Goal: Transaction & Acquisition: Purchase product/service

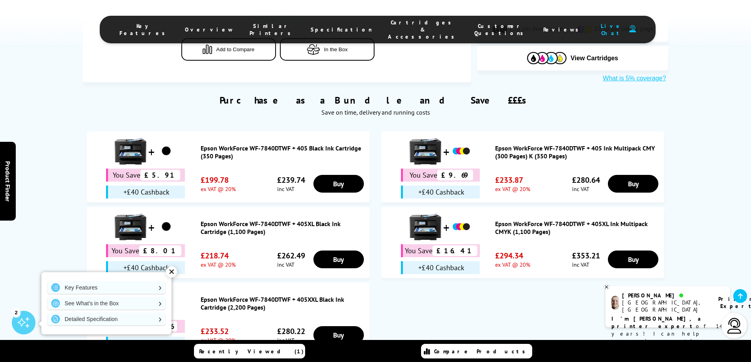
scroll to position [513, 0]
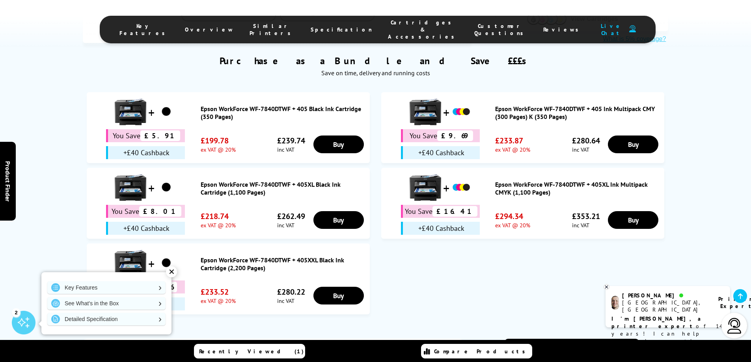
click at [650, 303] on div "[GEOGRAPHIC_DATA], [GEOGRAPHIC_DATA]" at bounding box center [665, 306] width 86 height 14
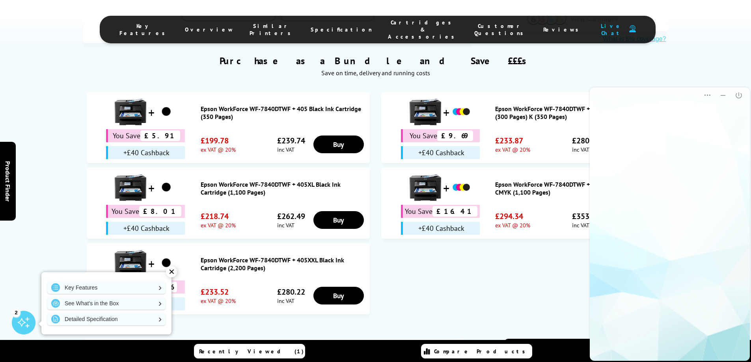
scroll to position [0, 0]
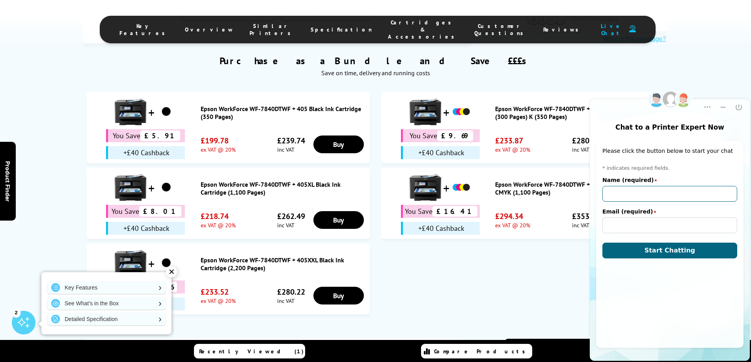
click at [654, 192] on input "Name (required)" at bounding box center [670, 194] width 135 height 16
type input "[PERSON_NAME]"
type input "[PERSON_NAME][EMAIL_ADDRESS][PERSON_NAME][DOMAIN_NAME]"
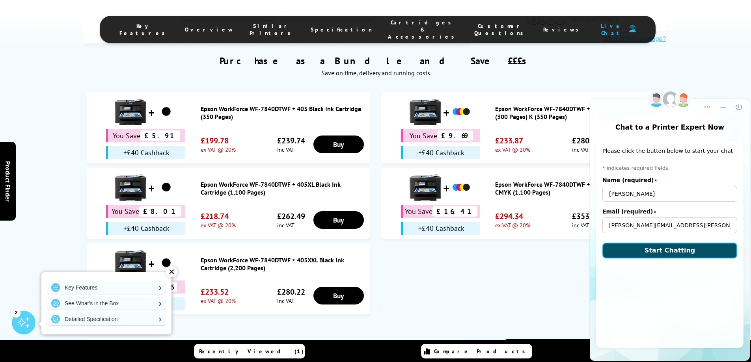
click at [679, 250] on span "Start Chatting" at bounding box center [670, 250] width 51 height 7
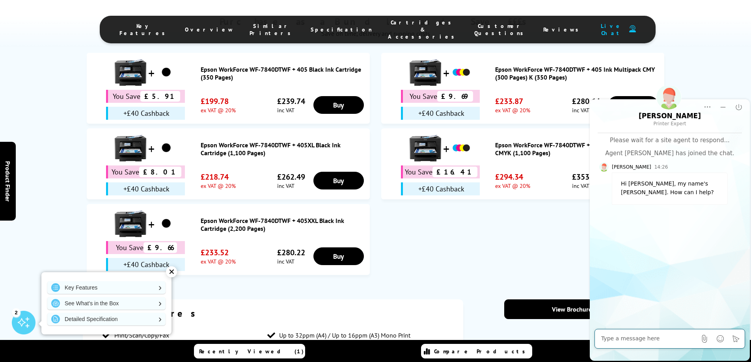
scroll to position [513, 0]
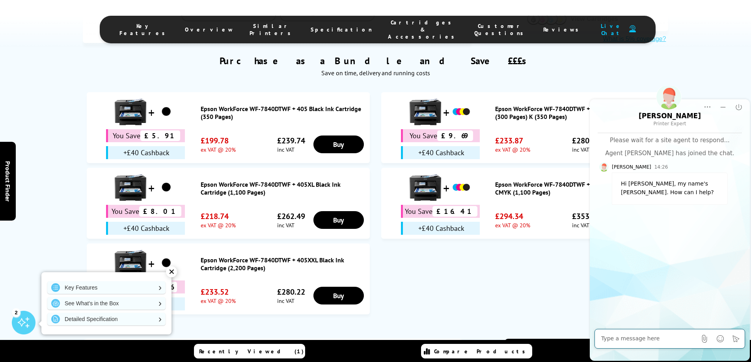
click at [655, 340] on textarea "Message input field. Type your text here and use the Send button to send." at bounding box center [648, 339] width 95 height 8
type textarea "looking at the workforce range, what printer does over 2000 copies, and what ar…"
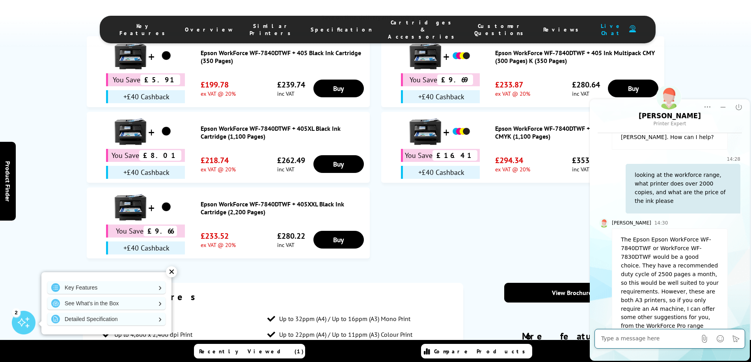
scroll to position [592, 0]
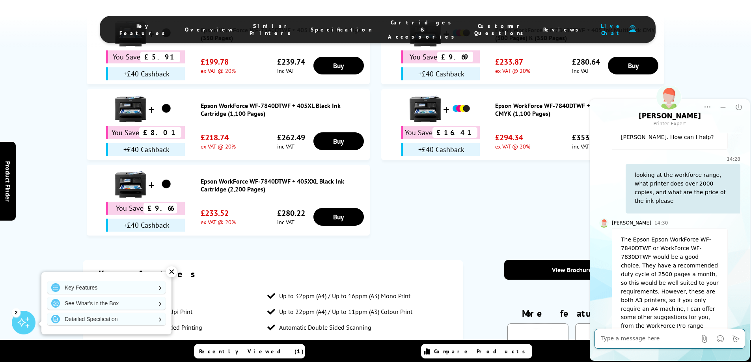
click at [661, 338] on textarea "Message input field. Type your text here and use the Send button to send." at bounding box center [648, 339] width 95 height 8
type textarea "only needan a4"
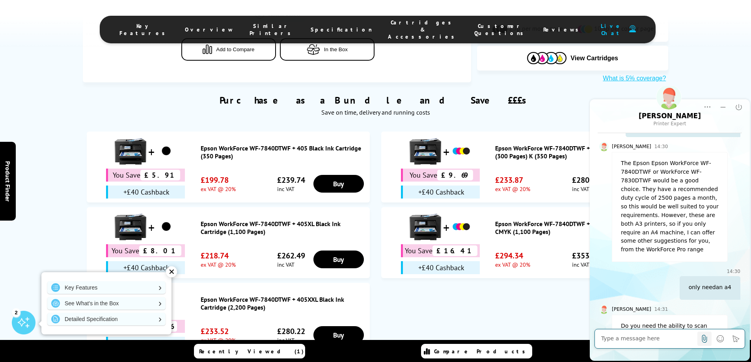
scroll to position [140, 0]
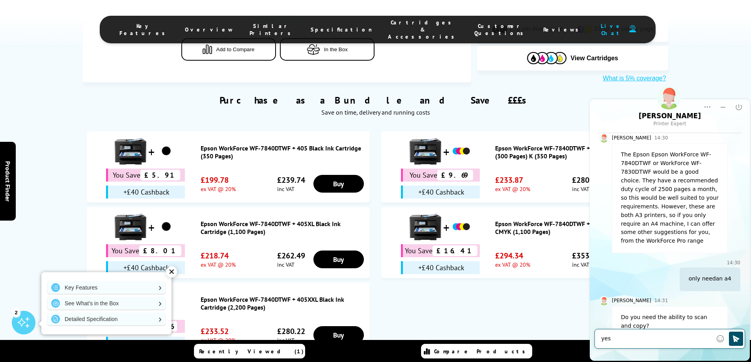
type textarea "yes"
click at [734, 335] on button "Click to send" at bounding box center [736, 339] width 14 height 14
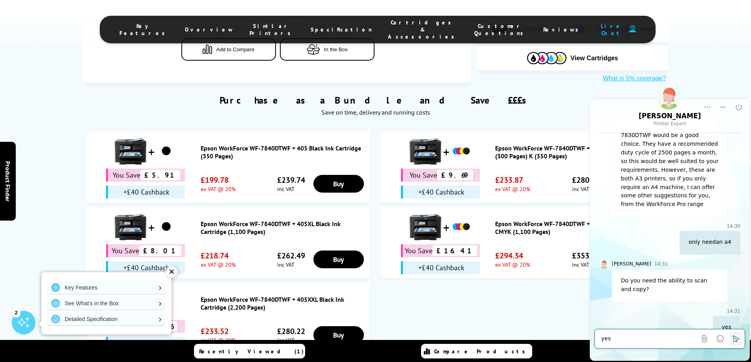
scroll to position [178, 0]
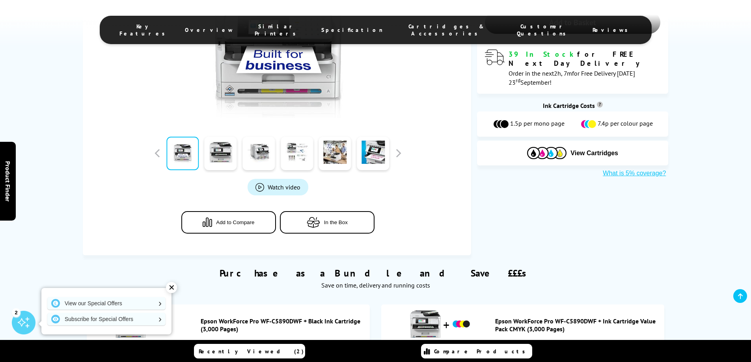
scroll to position [237, 0]
click at [742, 299] on icon at bounding box center [740, 296] width 5 height 6
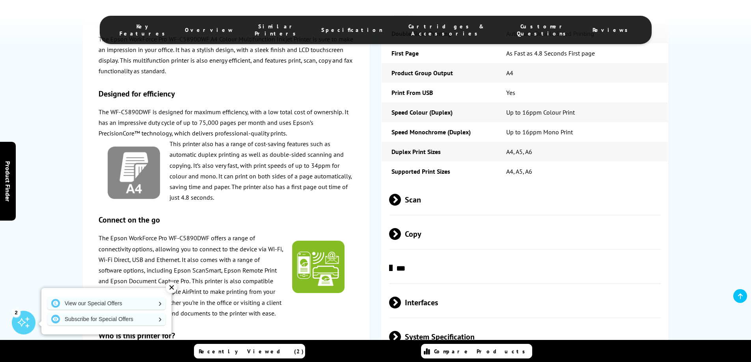
scroll to position [1341, 0]
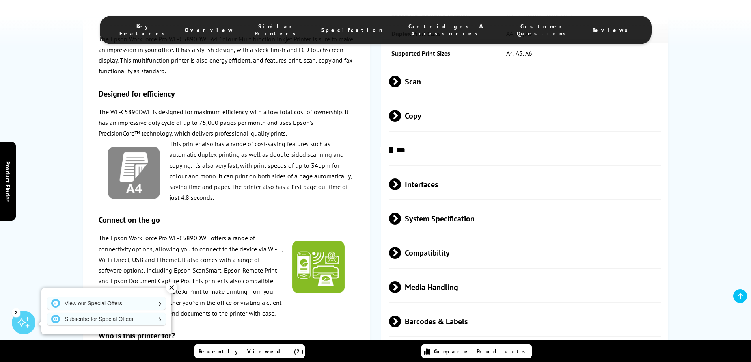
click at [407, 196] on span "Interfaces" at bounding box center [525, 185] width 272 height 30
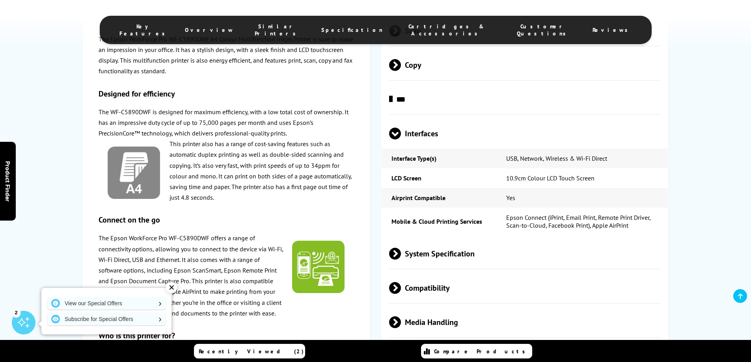
scroll to position [1420, 0]
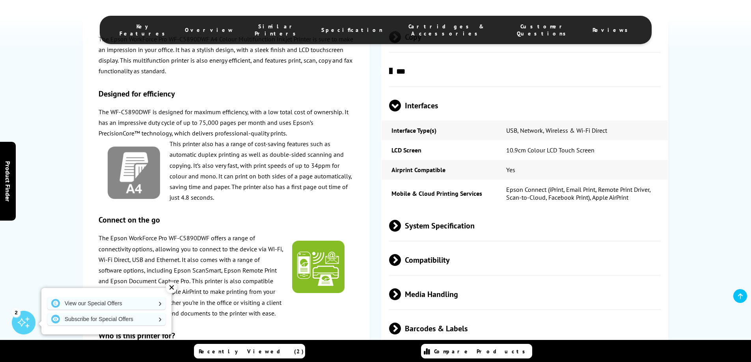
click at [454, 237] on span "System Specification" at bounding box center [525, 226] width 272 height 30
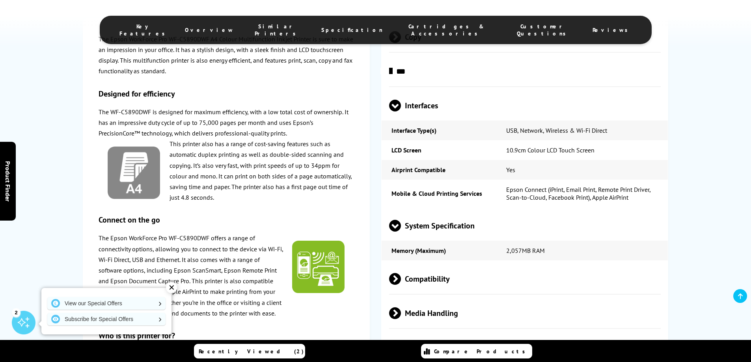
click at [448, 293] on span "Compatibility" at bounding box center [525, 280] width 272 height 30
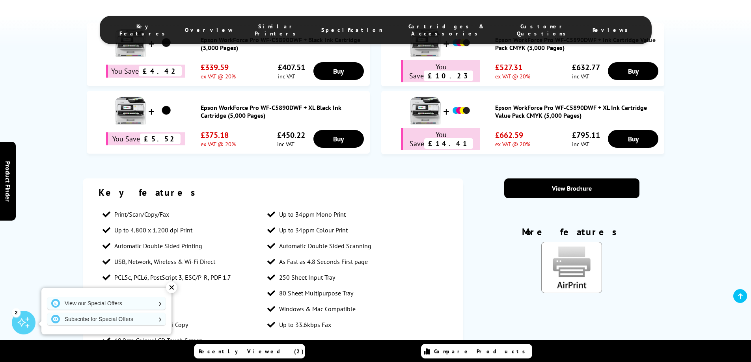
scroll to position [528, 0]
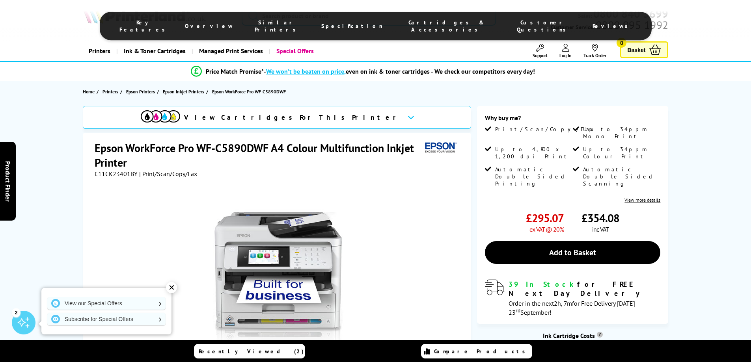
scroll to position [0, 0]
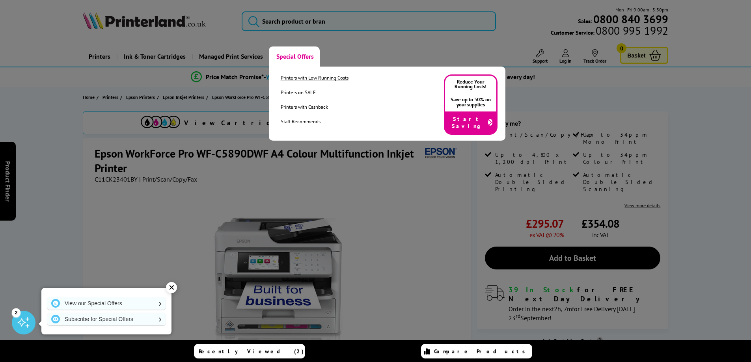
click at [315, 78] on link "Printers with Low Running Costs" at bounding box center [315, 78] width 68 height 7
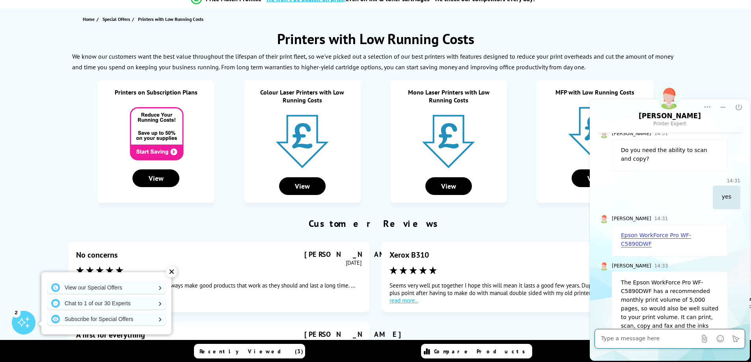
scroll to position [79, 0]
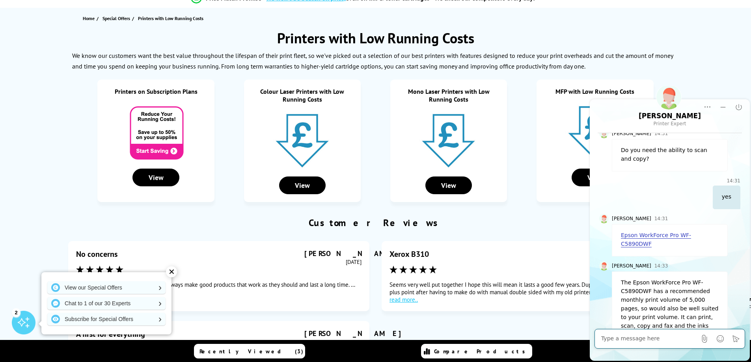
click at [668, 336] on textarea "Message input field. Type your text here and use the Send button to send." at bounding box center [648, 339] width 95 height 8
type textarea "pricey"
click at [736, 340] on icon "Click to send" at bounding box center [736, 339] width 8 height 8
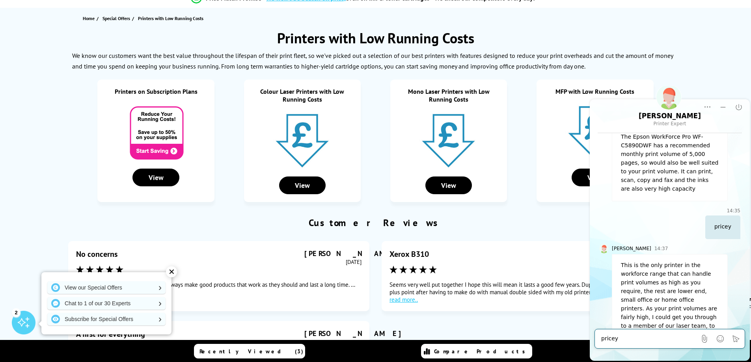
scroll to position [158, 0]
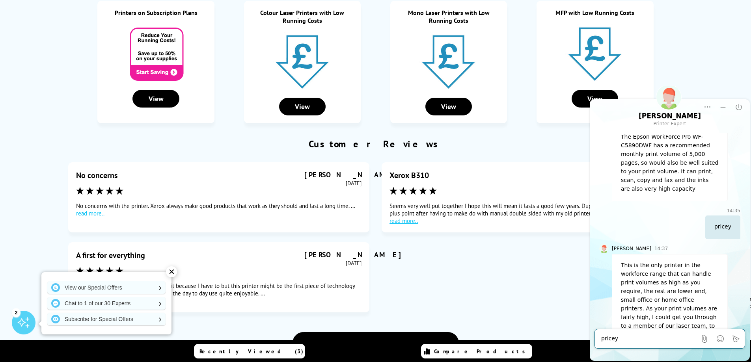
click at [655, 339] on textarea "pricey" at bounding box center [648, 339] width 95 height 8
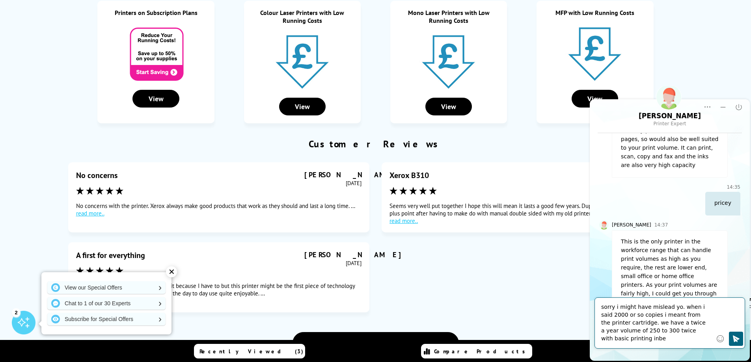
scroll to position [485, 0]
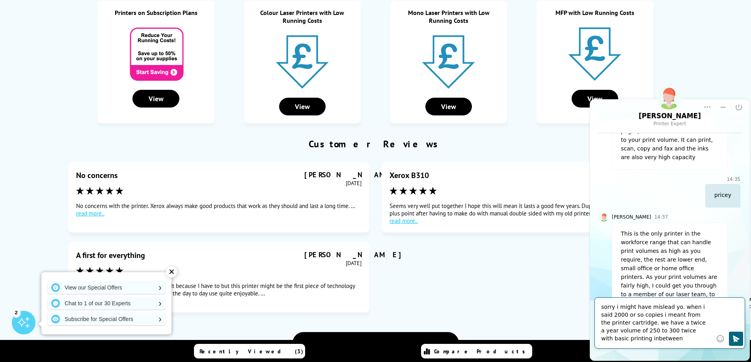
click at [606, 341] on textarea "sorry i might have mislead yo. when i said 2000 or so copies i meant from the p…" at bounding box center [656, 323] width 111 height 39
type textarea "sorry i might have mislead yo. when i said 2000 or so copies i meant from the p…"
click at [735, 338] on icon "Click to send" at bounding box center [736, 339] width 8 height 8
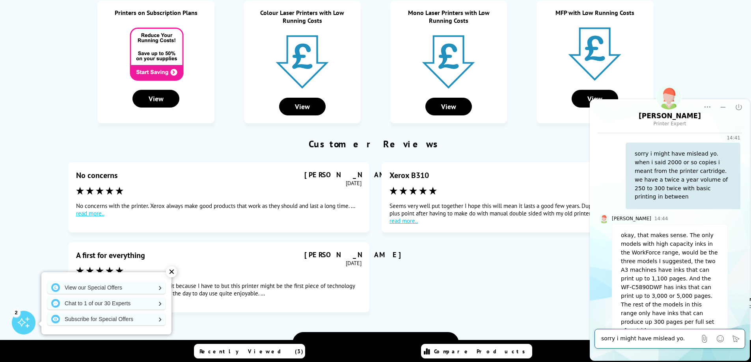
scroll to position [733, 0]
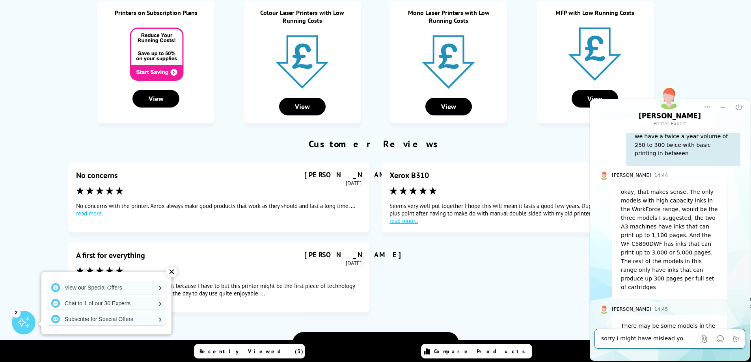
click at [656, 338] on textarea "sorry i might have mislead yo. when i said 2000 or so copies i meant from the p…" at bounding box center [648, 339] width 95 height 8
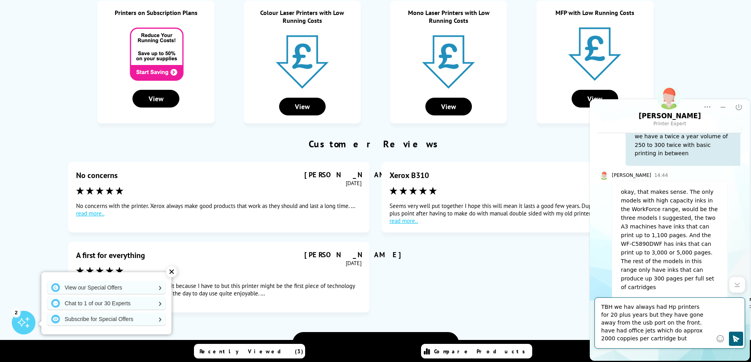
click at [679, 330] on textarea "TBH we hav always had Hp printers for 20 plus years but they have gone away fro…" at bounding box center [656, 323] width 111 height 39
click at [721, 331] on div "TBH we hav always had Hp printers for 20 plus years but they have gone away fro…" at bounding box center [670, 323] width 150 height 50
click at [634, 338] on textarea "TBH we hav always had Hp printers for 20 plus years but they have gone away fro…" at bounding box center [656, 323] width 111 height 39
type textarea "TBH we hav always had Hp printers for 20 plus years but they have gone away fro…"
click at [735, 336] on icon "Click to send" at bounding box center [736, 339] width 8 height 8
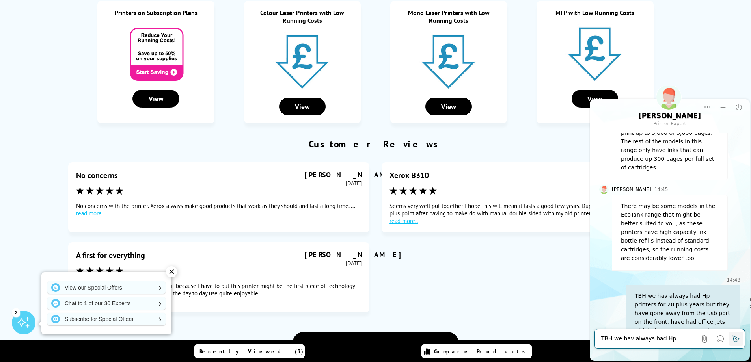
scroll to position [862, 0]
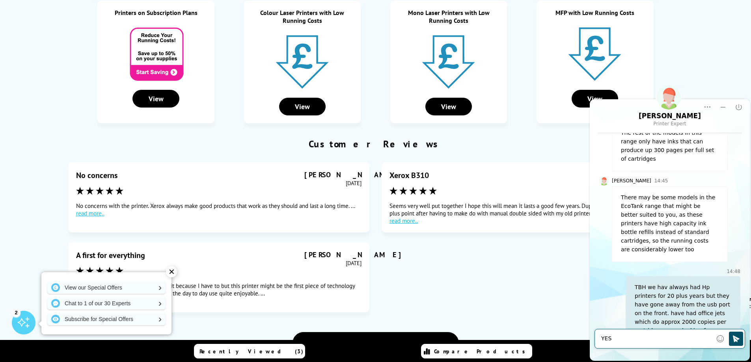
type textarea "YES"
click at [736, 338] on icon "Click to send" at bounding box center [736, 339] width 7 height 7
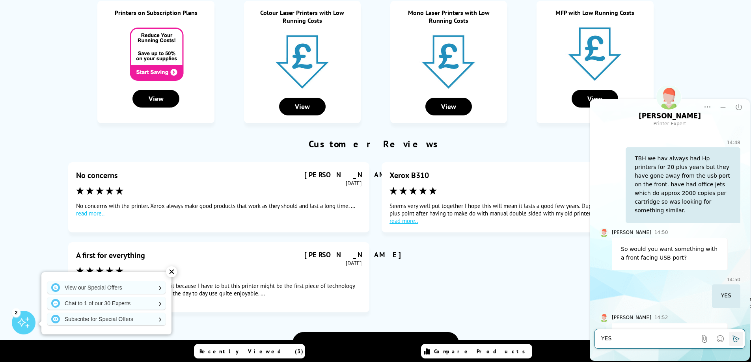
scroll to position [994, 0]
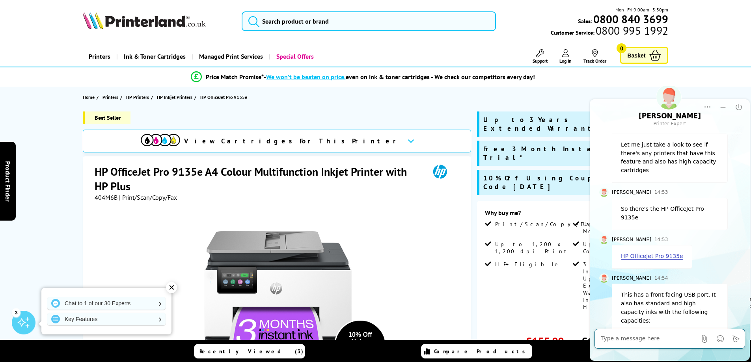
scroll to position [39, 0]
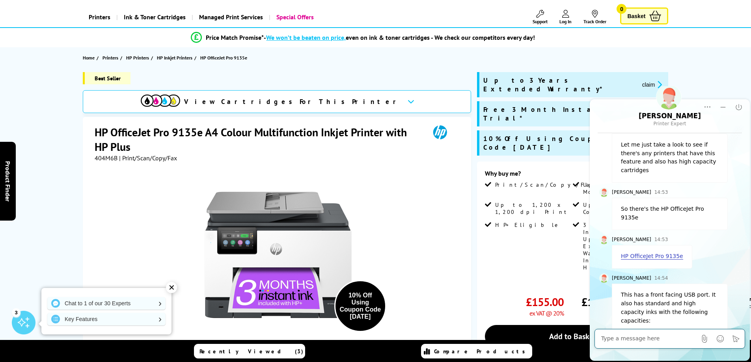
click at [658, 338] on textarea "Message input field. Type your text here and use the Send button to send." at bounding box center [648, 339] width 95 height 8
click at [655, 340] on textarea "Message input field. Type your text here and use the Send button to send." at bounding box center [648, 339] width 95 height 8
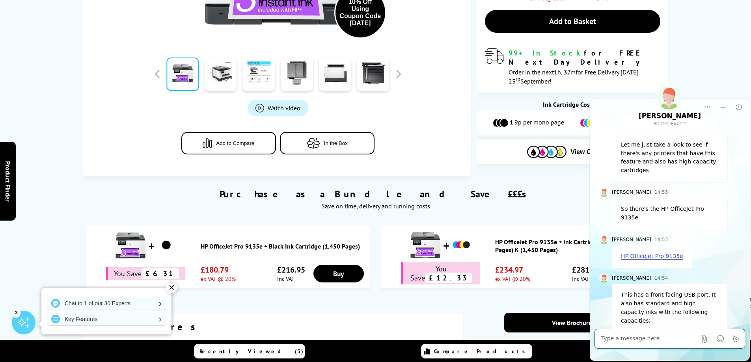
scroll to position [394, 0]
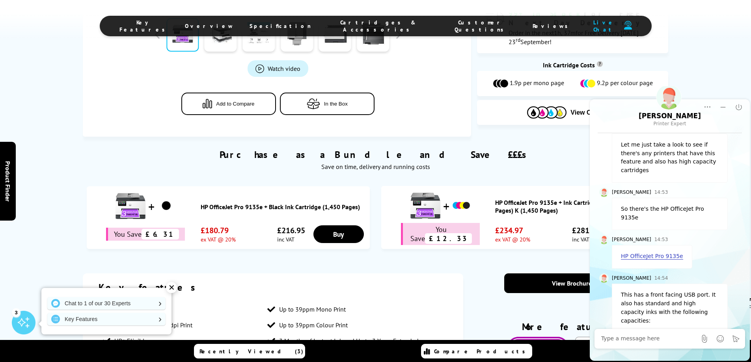
drag, startPoint x: 551, startPoint y: 203, endPoint x: 447, endPoint y: 199, distance: 104.2
click at [447, 199] on li "HP OfficeJet Pro 9135e + Ink Cartridge Multipack CMY (800 Pages) K (1,450 Pages)" at bounding box center [522, 217] width 283 height 63
click at [546, 200] on div "HP OfficeJet Pro 9135e + Ink Cartridge Multipack CMY (800 Pages) K (1,450 Pages)" at bounding box center [522, 206] width 275 height 33
click at [424, 190] on img at bounding box center [426, 206] width 32 height 32
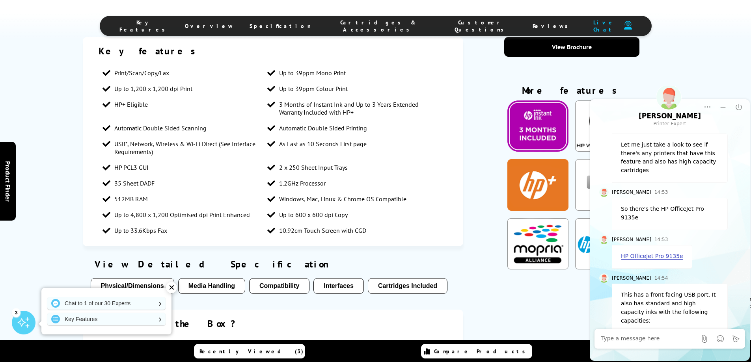
scroll to position [670, 0]
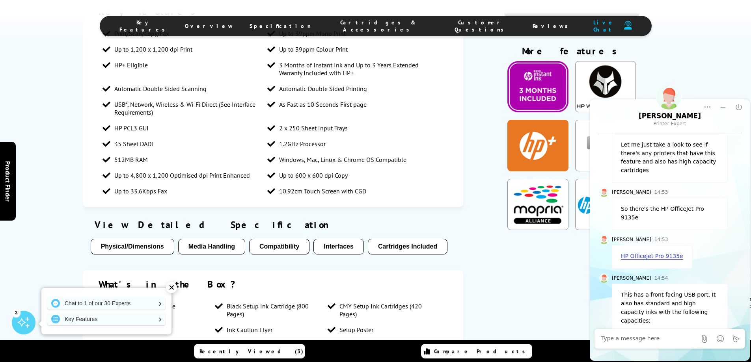
click at [333, 239] on button "Interfaces" at bounding box center [339, 247] width 50 height 16
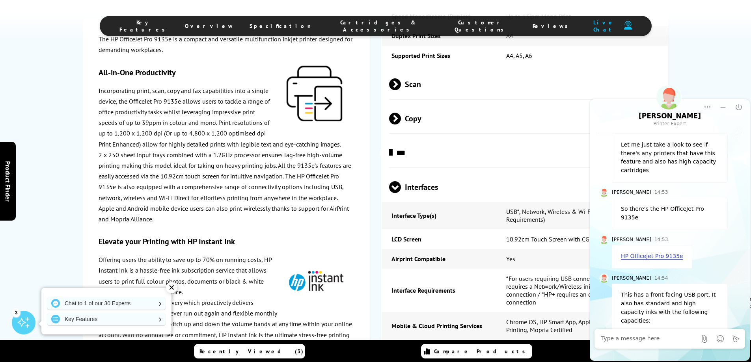
scroll to position [1542, 0]
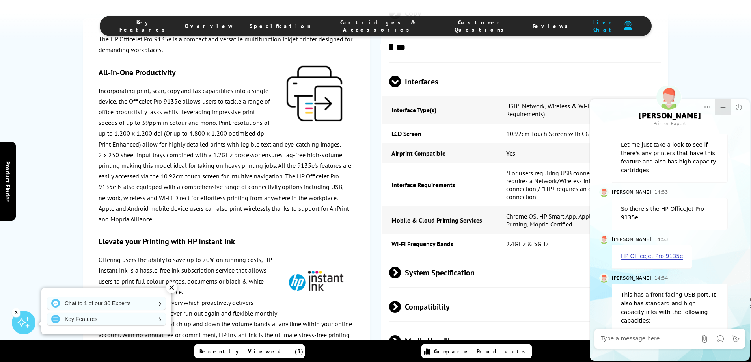
click at [724, 106] on icon "Minimize" at bounding box center [723, 107] width 8 height 8
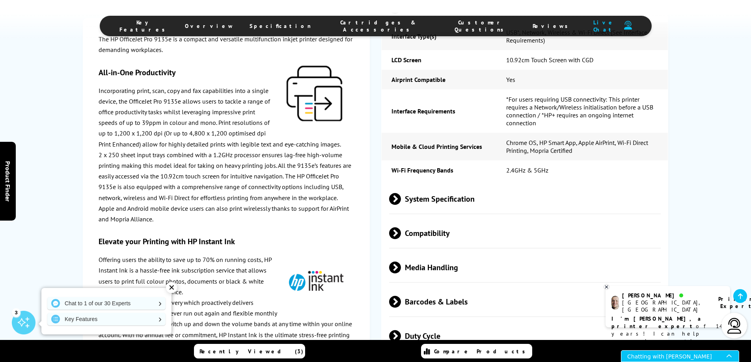
scroll to position [1621, 0]
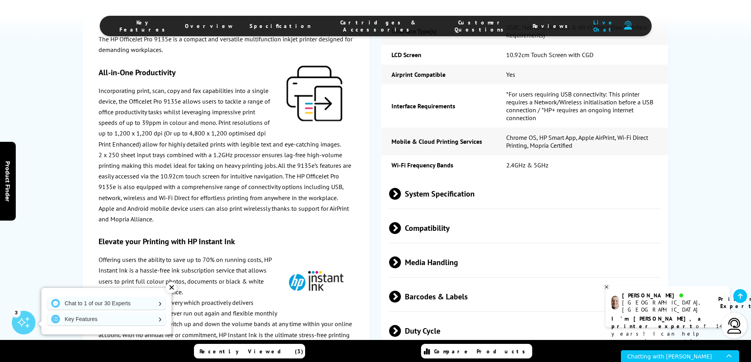
click at [456, 191] on span "System Specification" at bounding box center [525, 194] width 272 height 30
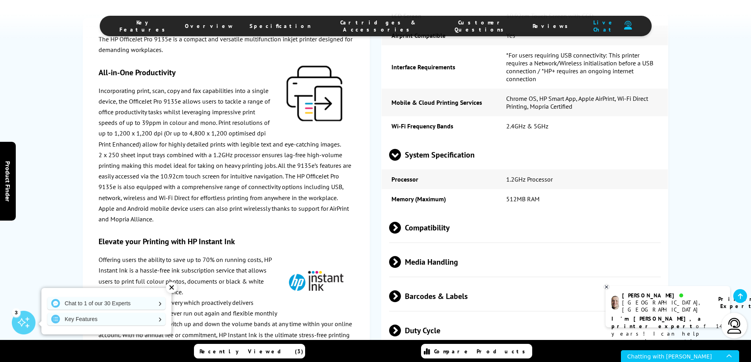
scroll to position [1661, 0]
click at [444, 219] on span "Compatibility" at bounding box center [525, 228] width 272 height 30
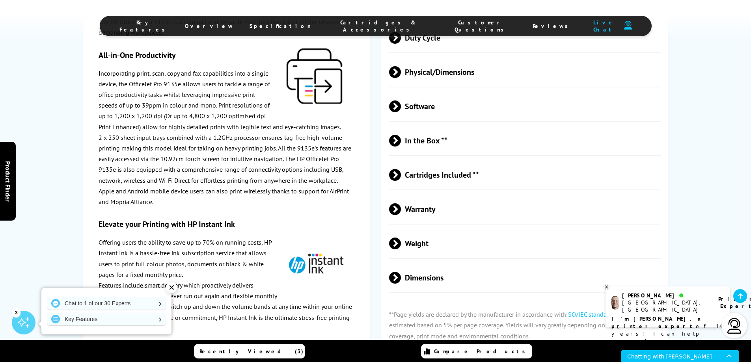
scroll to position [2016, 0]
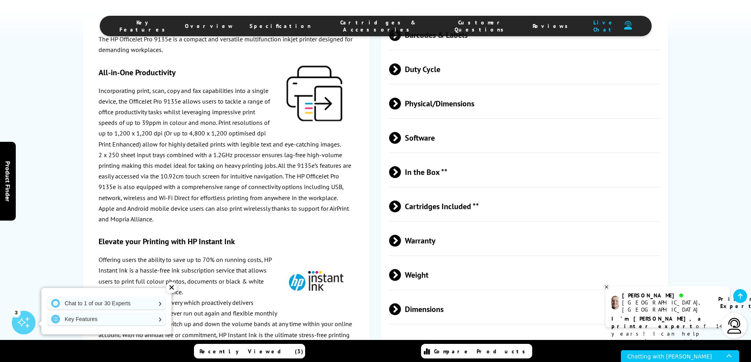
click at [427, 240] on span "Warranty" at bounding box center [525, 241] width 272 height 30
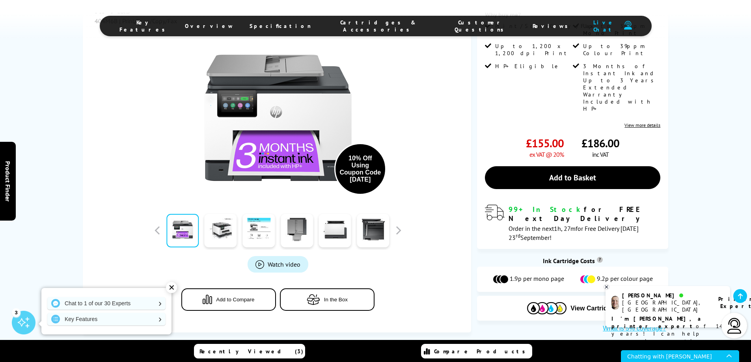
scroll to position [162, 0]
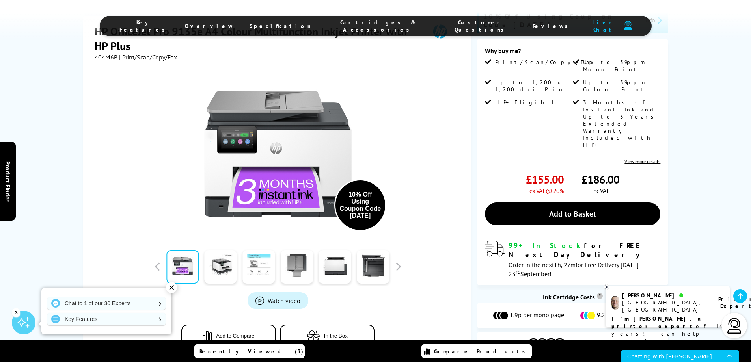
click at [260, 250] on link at bounding box center [259, 267] width 32 height 34
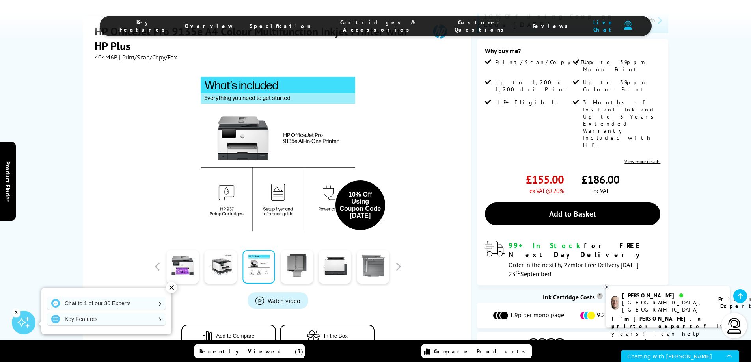
click at [375, 250] on link at bounding box center [373, 267] width 32 height 34
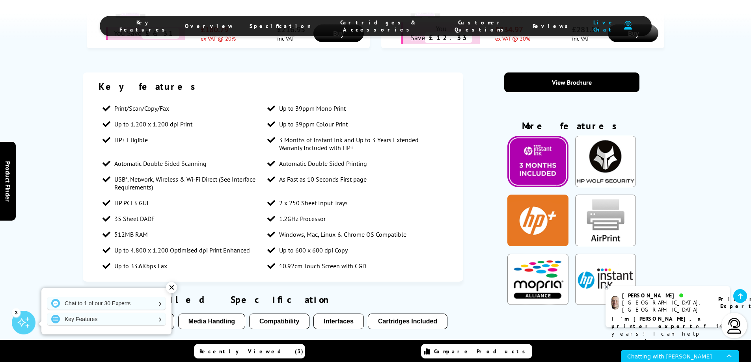
scroll to position [596, 0]
click at [344, 314] on button "Interfaces" at bounding box center [339, 322] width 50 height 16
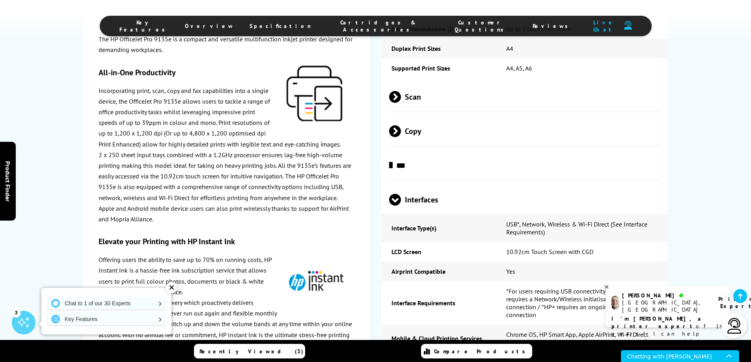
scroll to position [1424, 0]
click at [174, 286] on div "✕" at bounding box center [171, 287] width 11 height 11
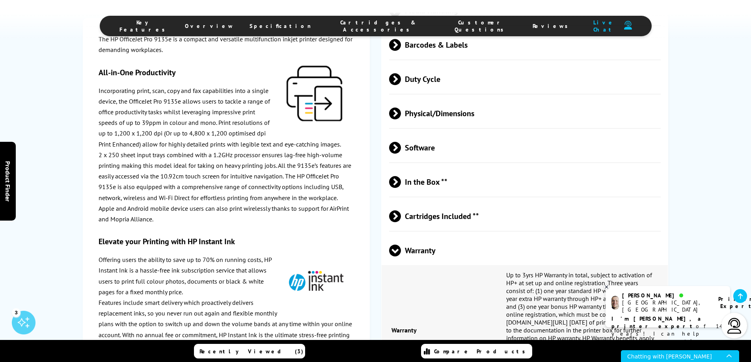
scroll to position [1976, 0]
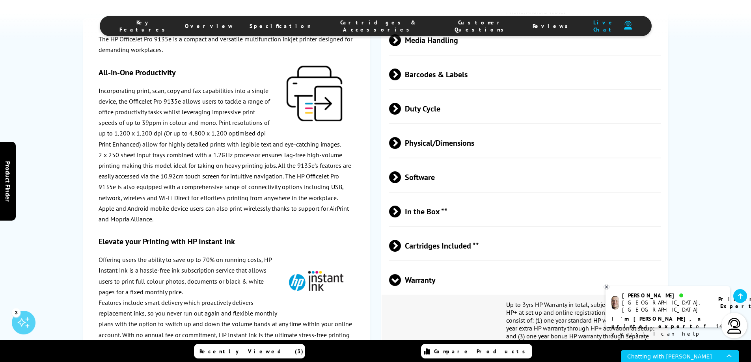
click at [427, 246] on span "Cartridges Included **" at bounding box center [525, 246] width 272 height 30
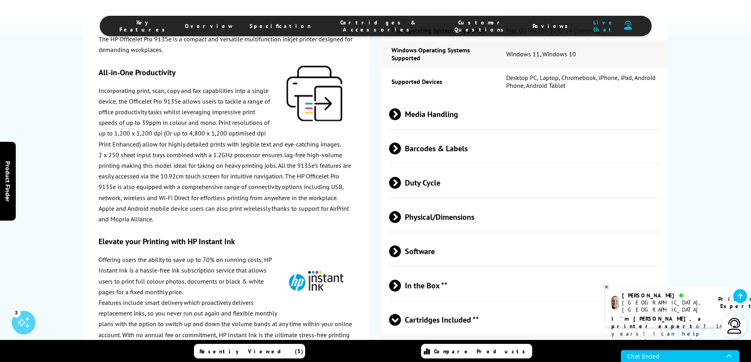
scroll to position [1897, 0]
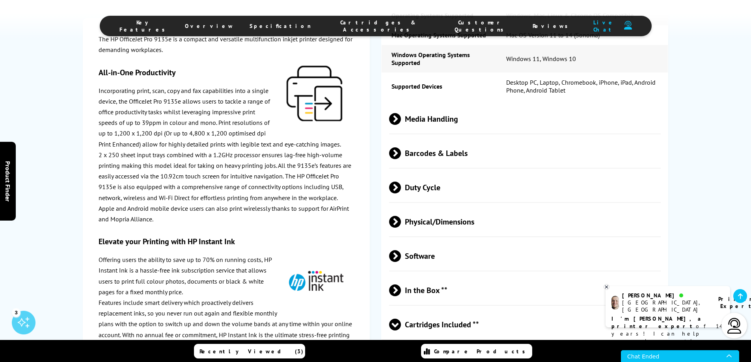
click at [422, 186] on span "Duty Cycle" at bounding box center [525, 188] width 272 height 30
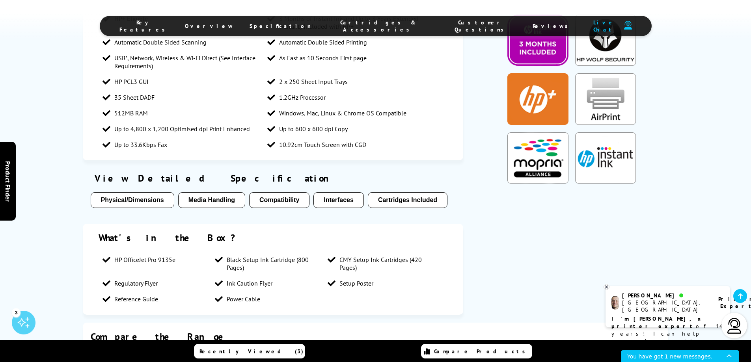
scroll to position [714, 0]
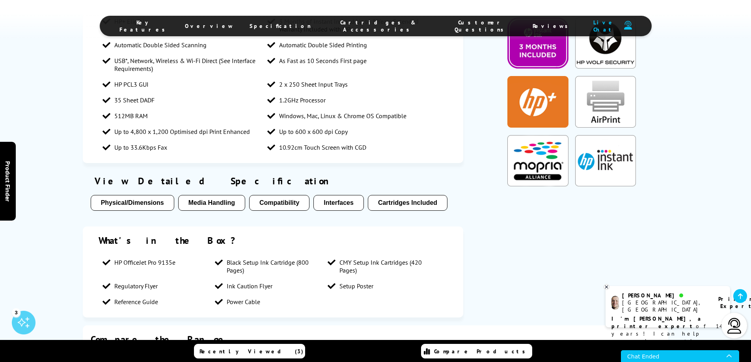
click at [335, 195] on button "Interfaces" at bounding box center [339, 203] width 50 height 16
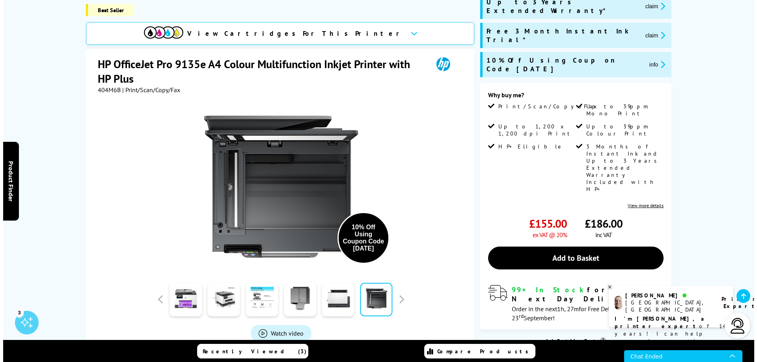
scroll to position [118, 0]
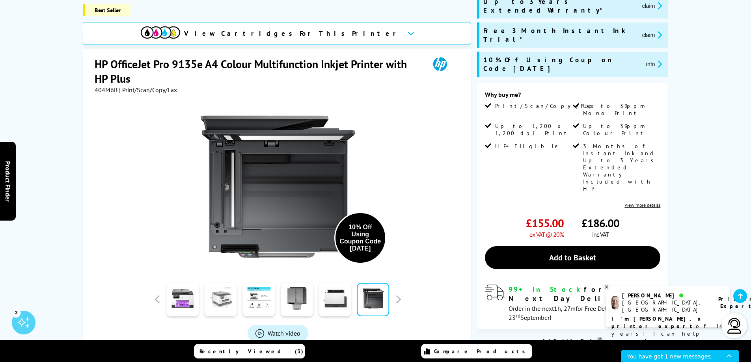
click at [218, 286] on link at bounding box center [221, 300] width 32 height 34
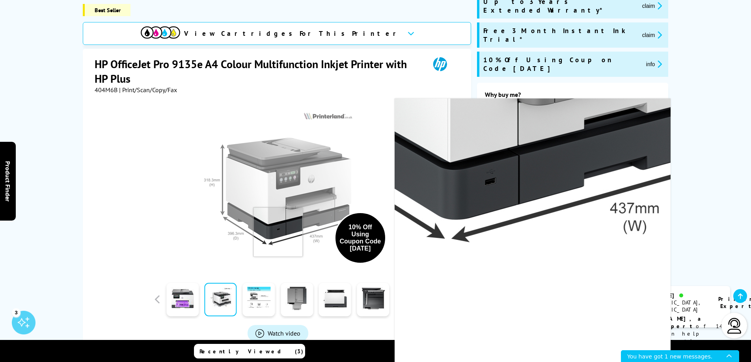
click at [278, 221] on img at bounding box center [278, 187] width 155 height 155
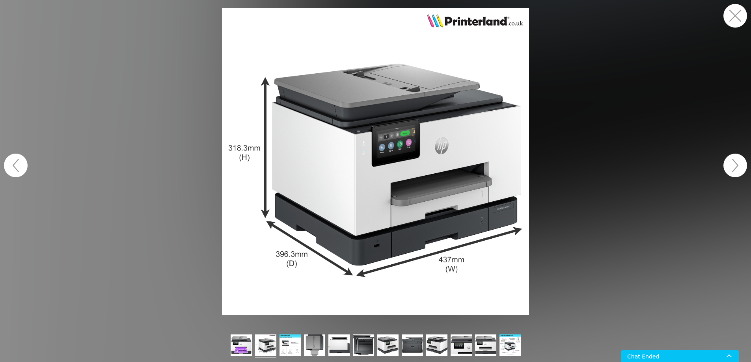
click at [278, 221] on img at bounding box center [375, 161] width 307 height 307
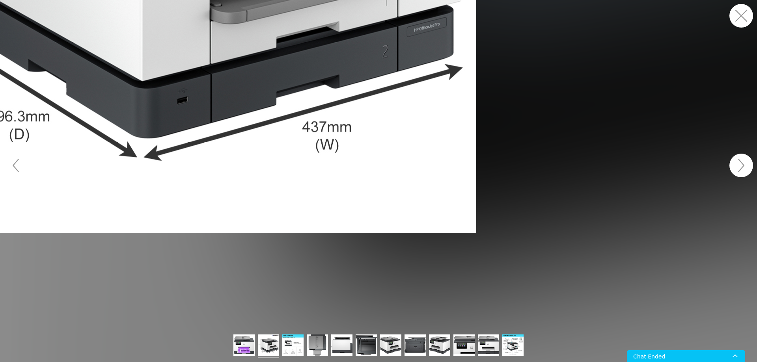
click at [278, 221] on figure at bounding box center [378, 165] width 757 height 331
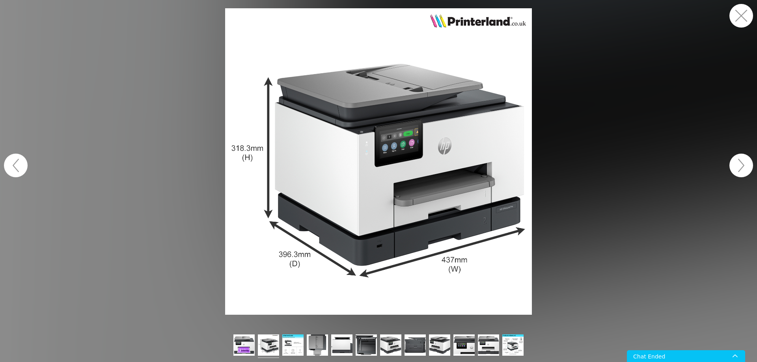
click at [378, 249] on img at bounding box center [378, 161] width 307 height 307
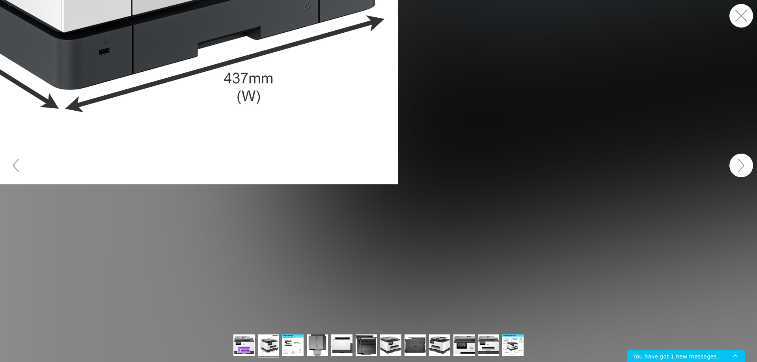
click at [380, 251] on figure at bounding box center [378, 165] width 757 height 331
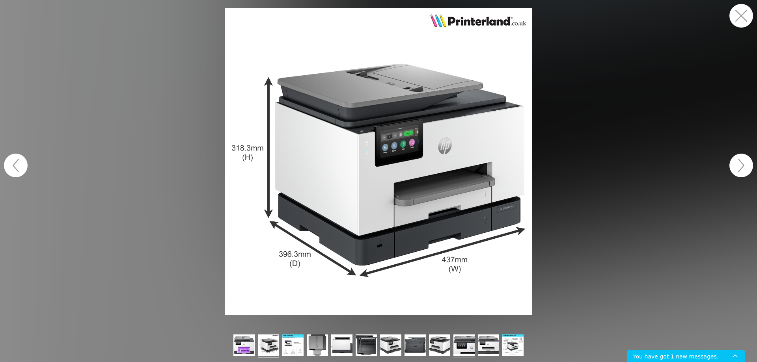
click at [462, 351] on img at bounding box center [464, 347] width 21 height 24
click at [464, 347] on img at bounding box center [464, 347] width 21 height 24
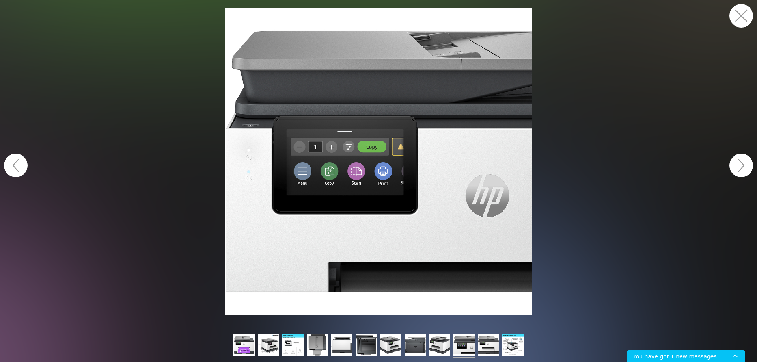
click at [464, 347] on img at bounding box center [464, 347] width 21 height 24
click at [485, 351] on img at bounding box center [488, 347] width 21 height 24
click at [488, 347] on img at bounding box center [488, 347] width 21 height 24
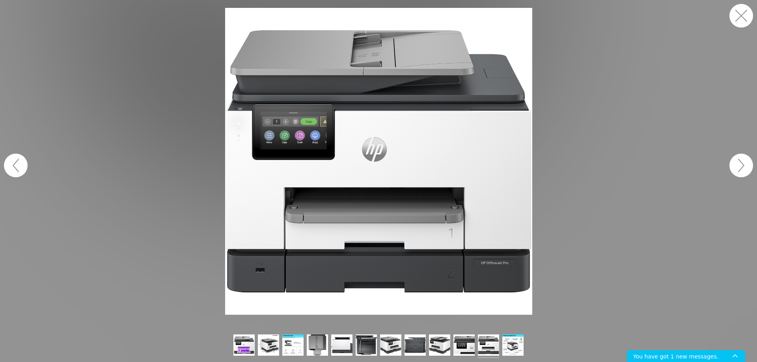
click at [532, 204] on figure at bounding box center [378, 161] width 757 height 307
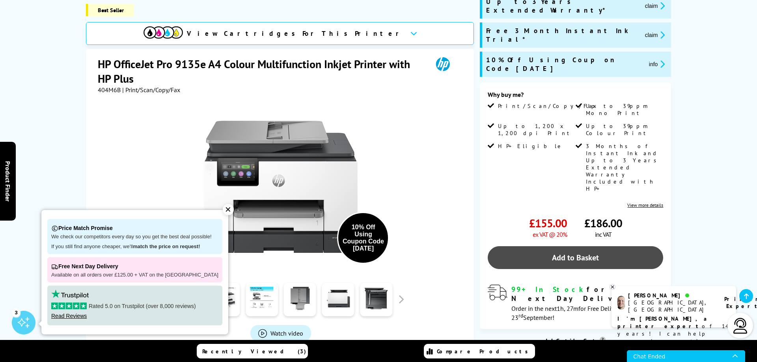
click at [560, 246] on link "Add to Basket" at bounding box center [575, 257] width 175 height 23
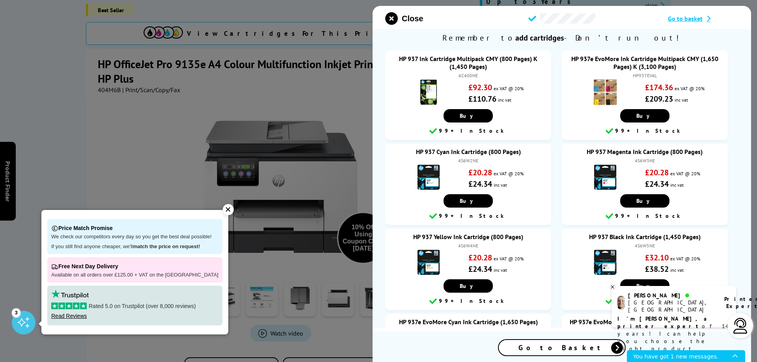
click at [0, 29] on div at bounding box center [378, 181] width 757 height 362
click at [10, 69] on div at bounding box center [378, 181] width 757 height 362
click at [223, 207] on div "✕" at bounding box center [228, 209] width 11 height 11
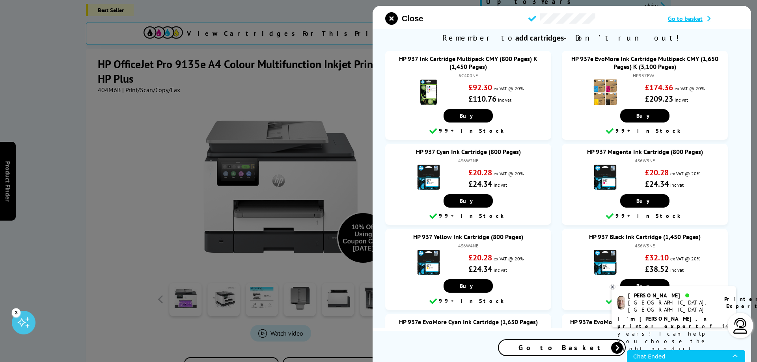
click at [184, 291] on div at bounding box center [378, 181] width 757 height 362
